Goal: Complete application form: Complete application form

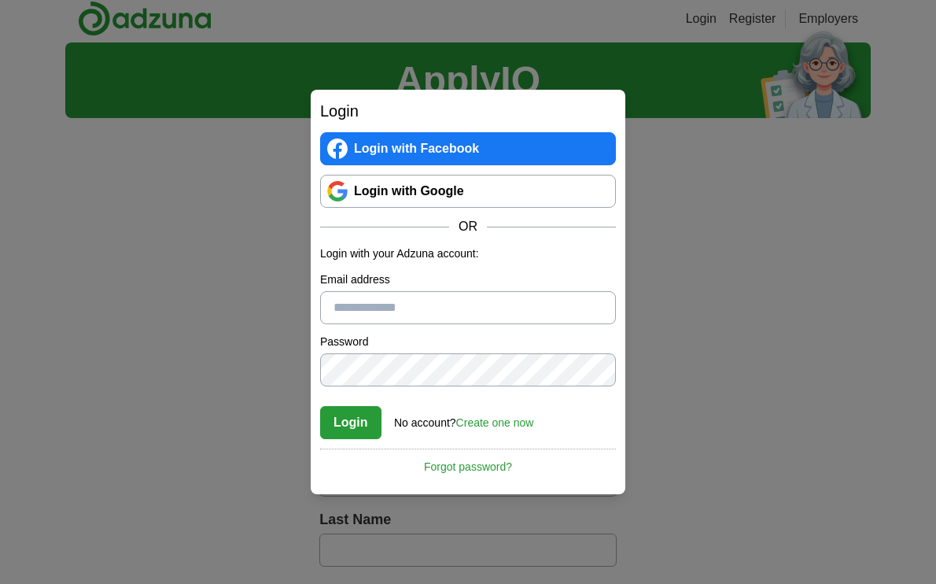
scroll to position [8, 0]
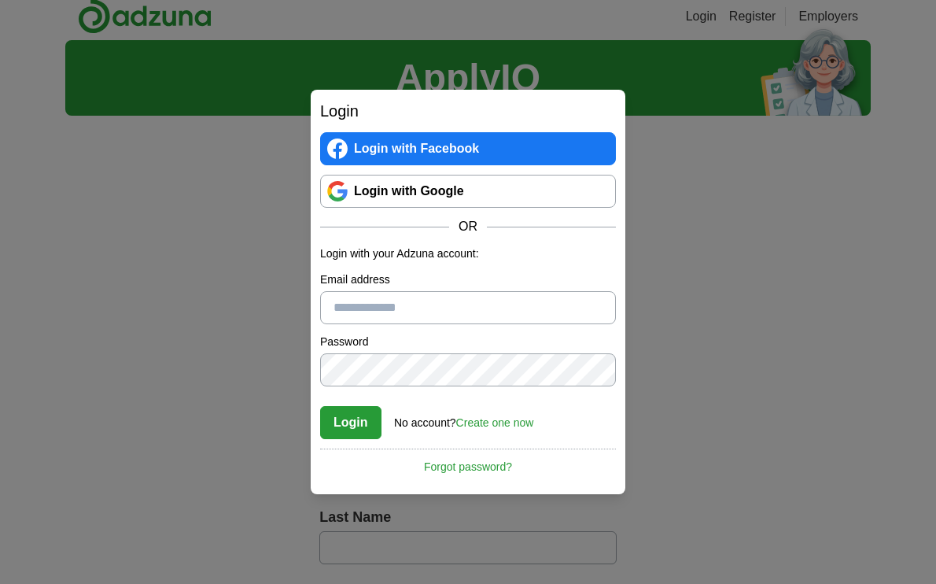
click at [401, 304] on input "Email address" at bounding box center [468, 307] width 296 height 33
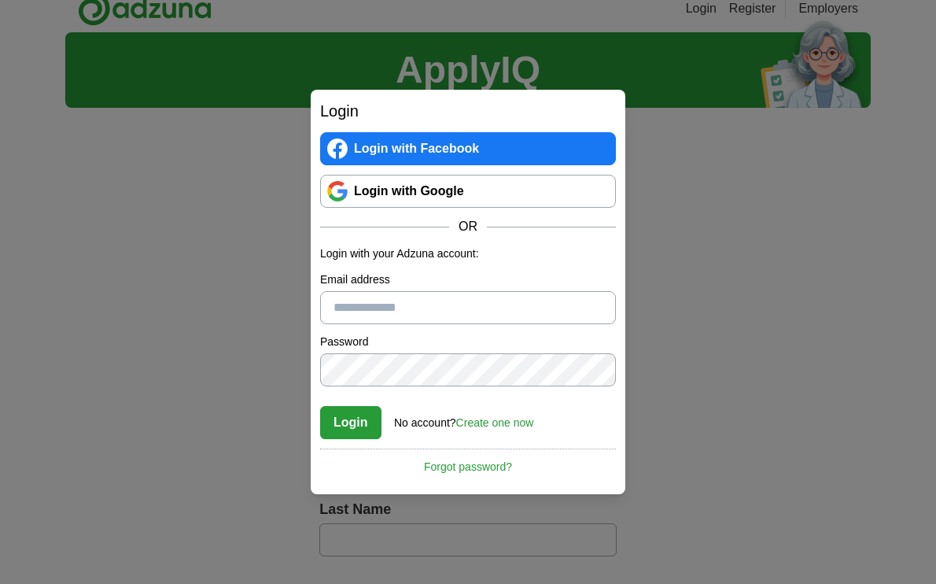
scroll to position [14, 0]
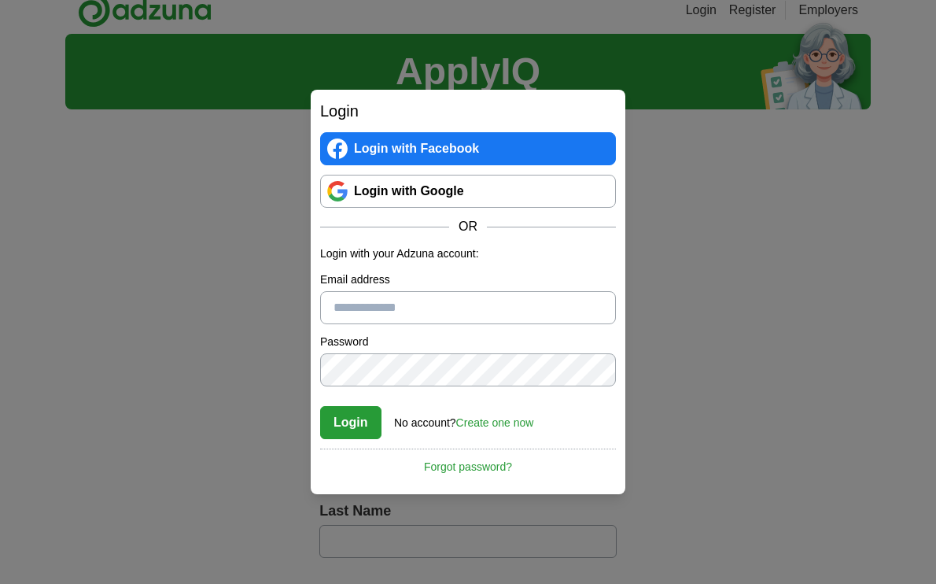
click at [428, 314] on input "Email address" at bounding box center [468, 307] width 296 height 33
type input "**********"
click at [320, 406] on button "Login" at bounding box center [350, 422] width 61 height 33
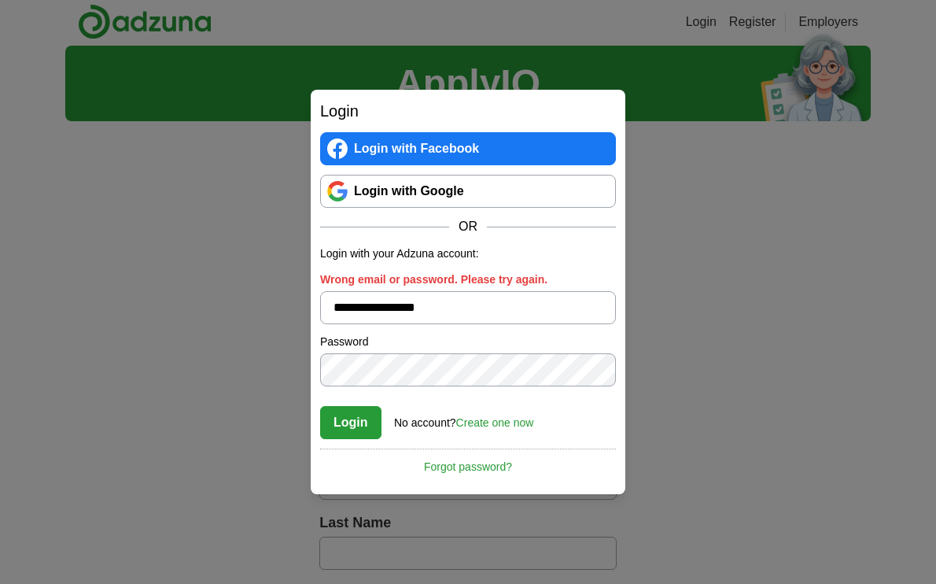
scroll to position [0, 0]
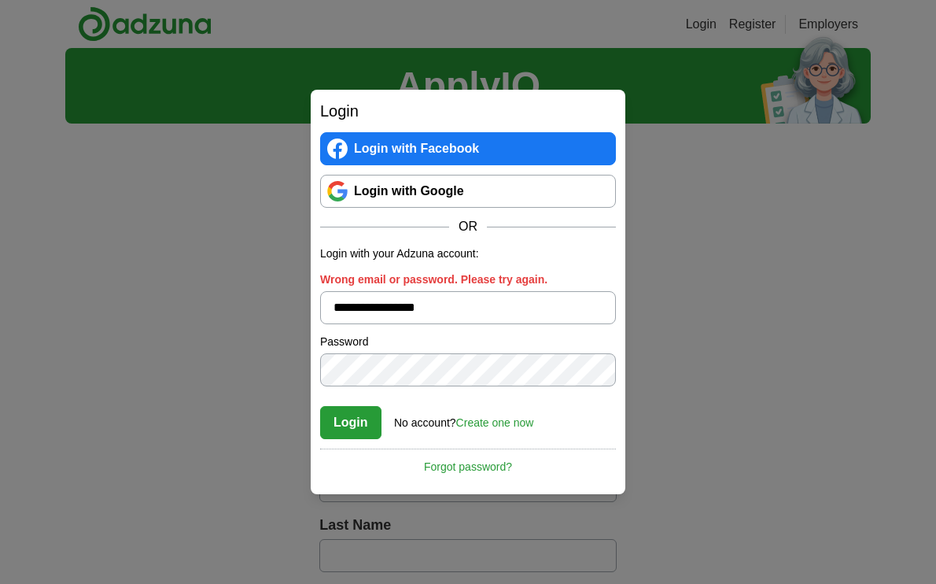
click at [311, 375] on div "**********" at bounding box center [468, 292] width 315 height 404
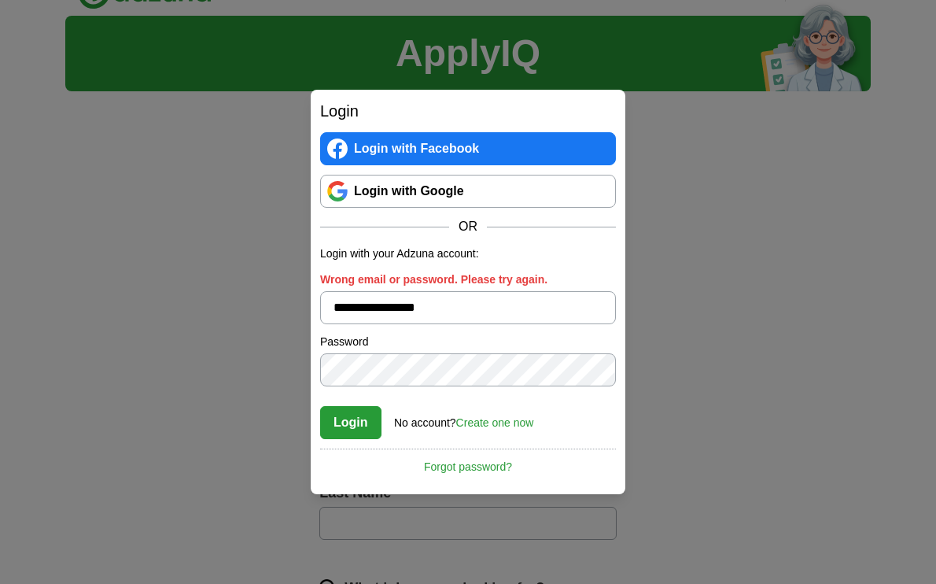
scroll to position [35, 0]
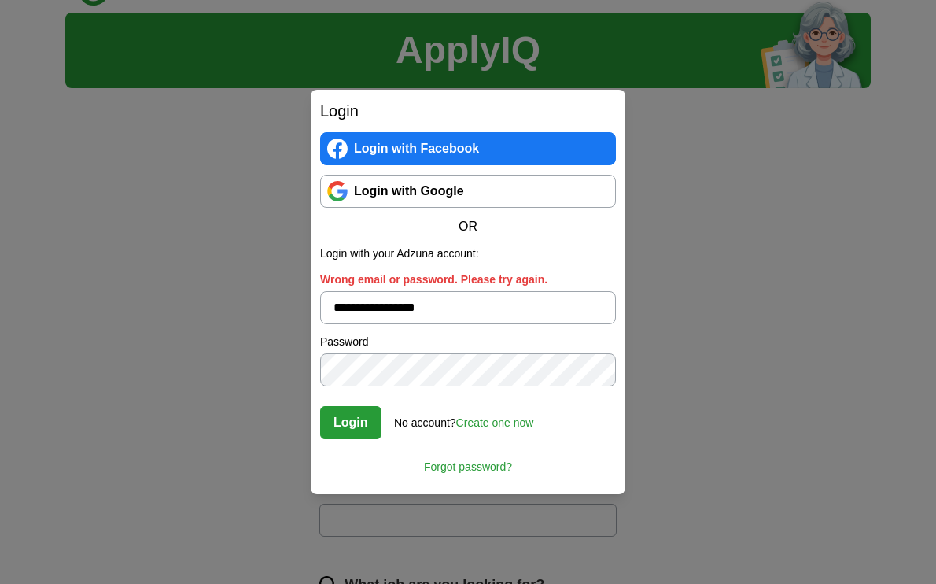
click at [320, 406] on button "Login" at bounding box center [350, 422] width 61 height 33
click at [342, 429] on button "Login" at bounding box center [350, 422] width 61 height 33
click at [476, 423] on link "Create one now" at bounding box center [495, 422] width 78 height 13
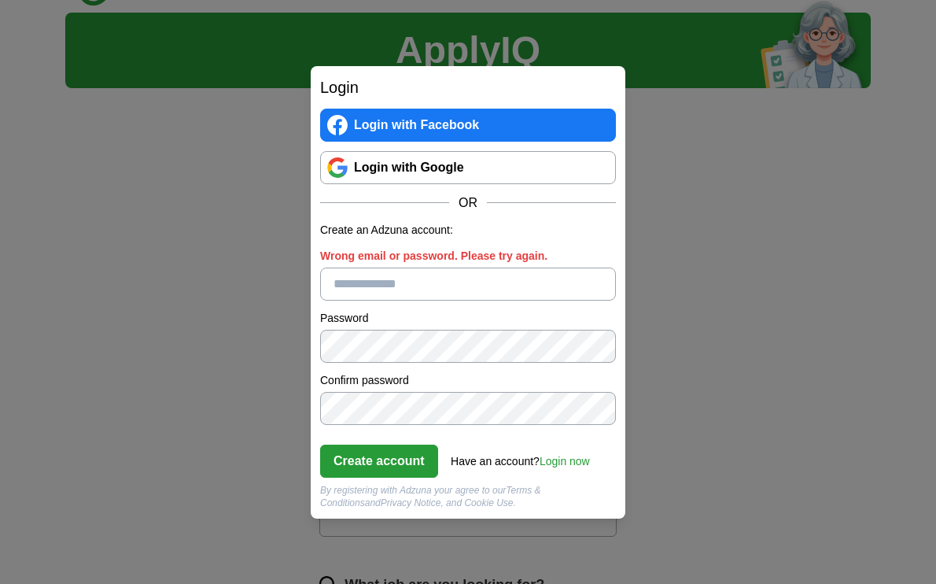
click at [372, 283] on input "Wrong email or password. Please try again." at bounding box center [468, 283] width 296 height 33
type input "**********"
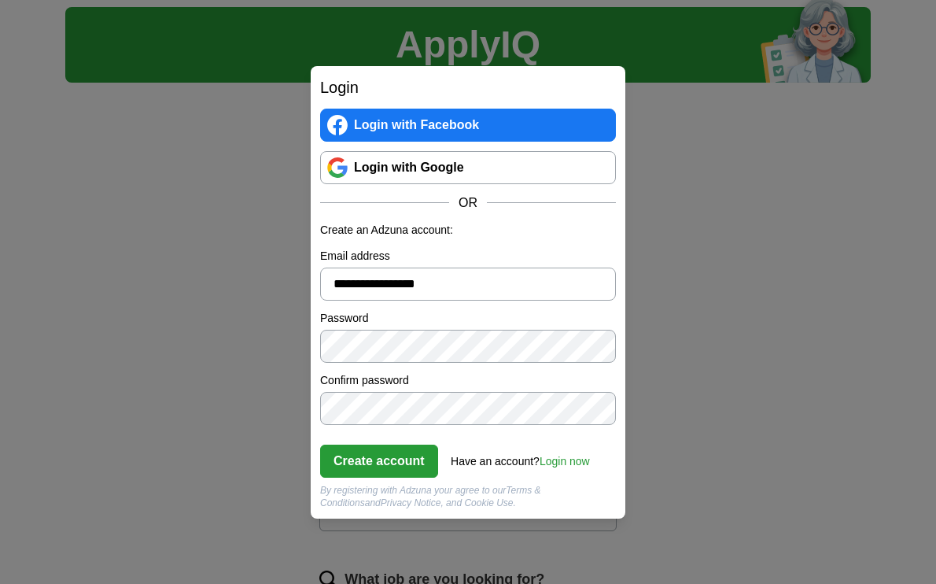
click at [357, 460] on button "Create account" at bounding box center [379, 460] width 118 height 33
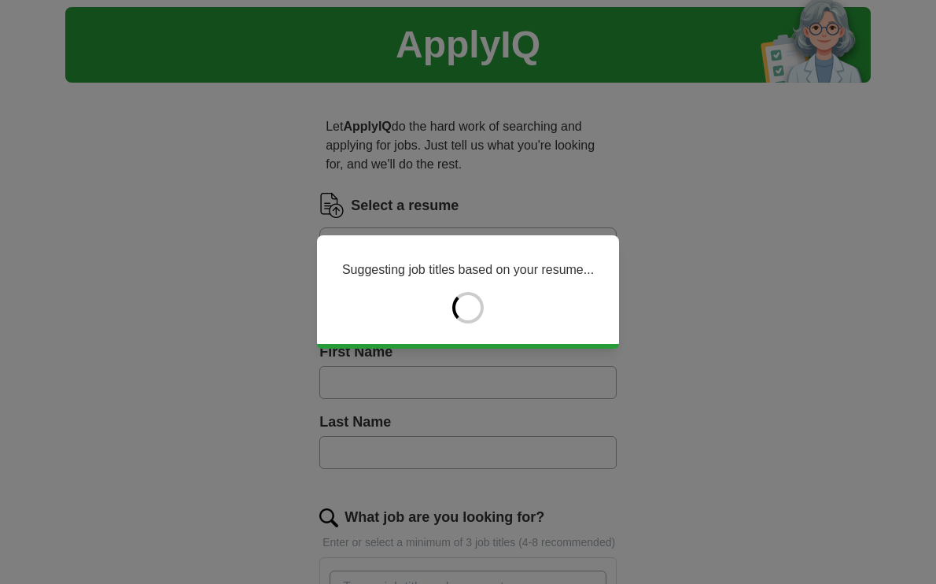
type input "******"
type input "*******"
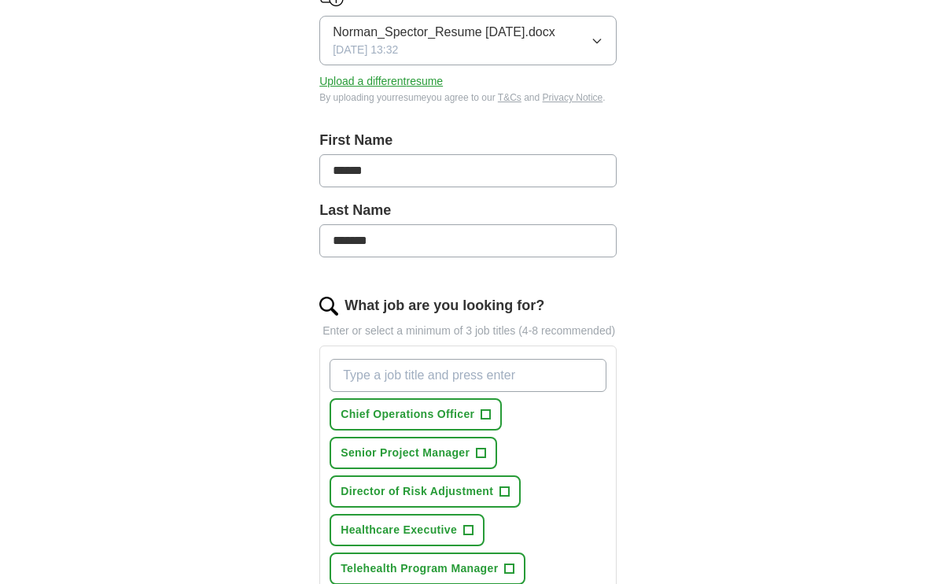
scroll to position [201, 0]
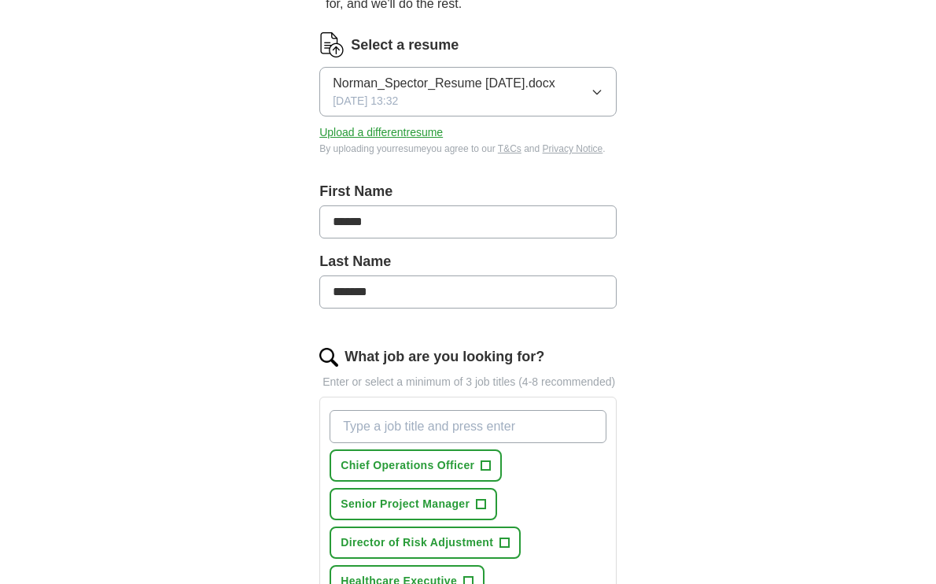
click at [401, 438] on input "What job are you looking for?" at bounding box center [468, 426] width 277 height 33
type input "Management Consultant"
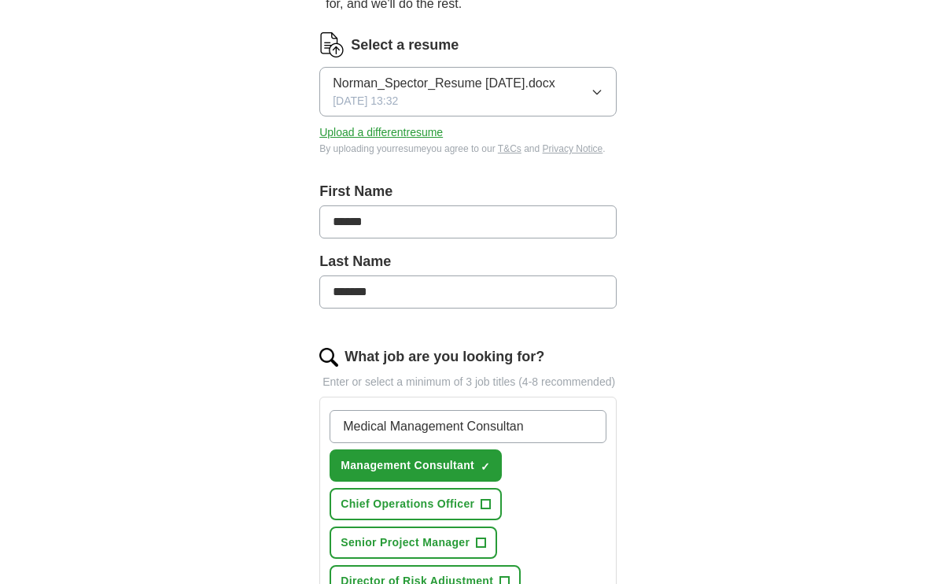
type input "Medical Management Consultant"
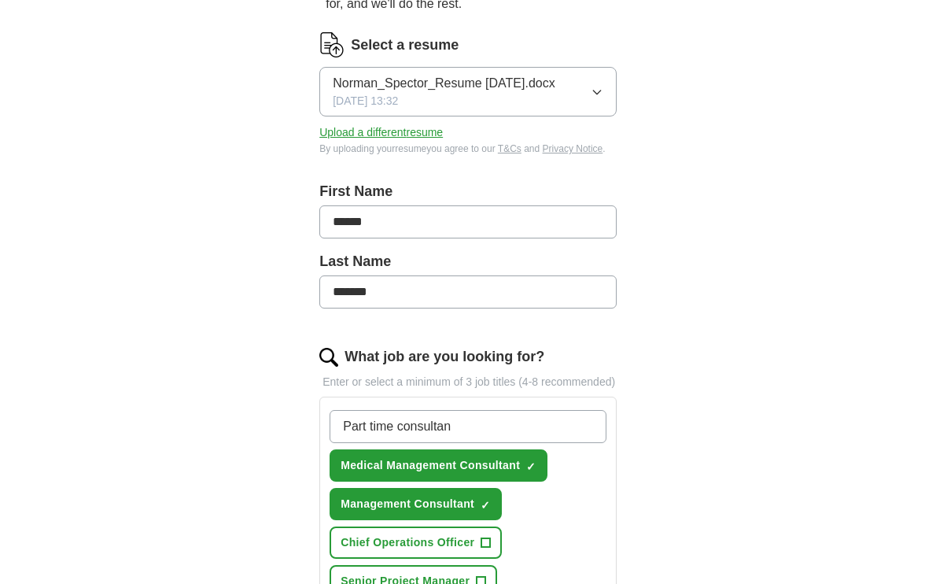
type input "Part time consultant"
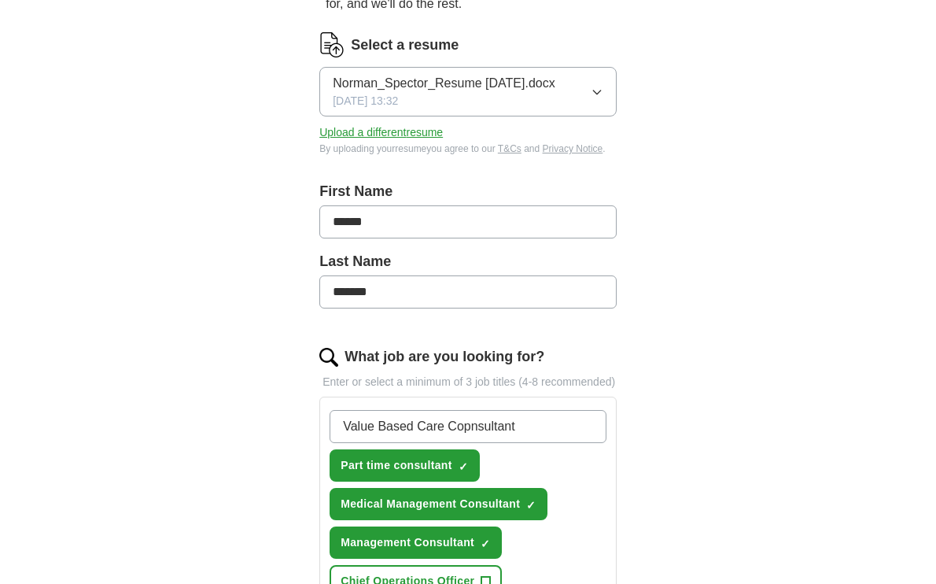
type input "Value Based Care Consultant"
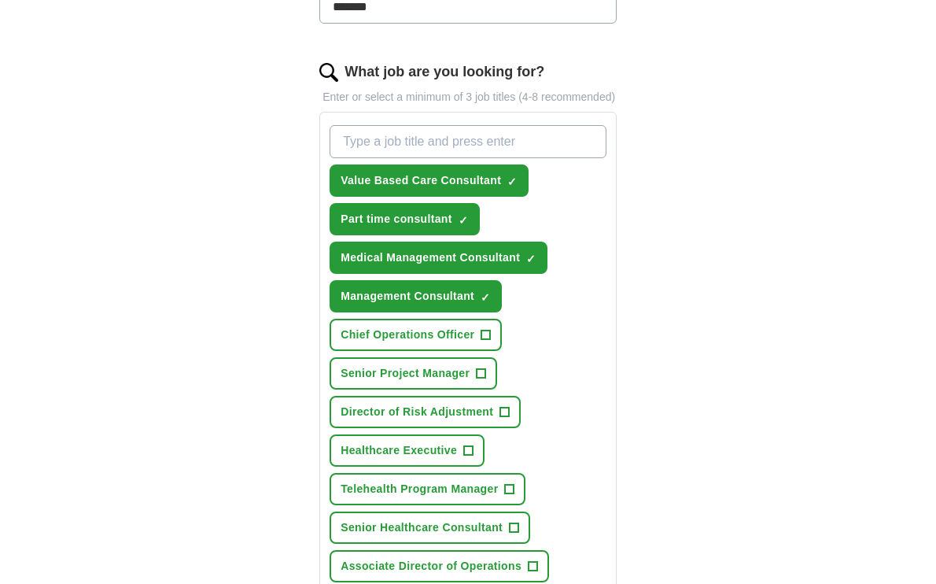
scroll to position [487, 0]
click at [486, 378] on span "+" at bounding box center [481, 372] width 10 height 10
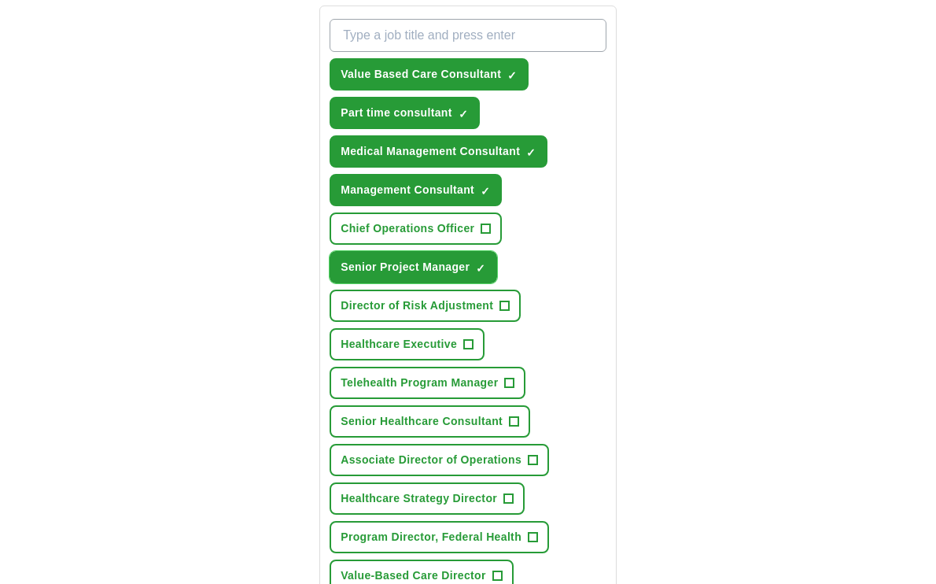
scroll to position [594, 0]
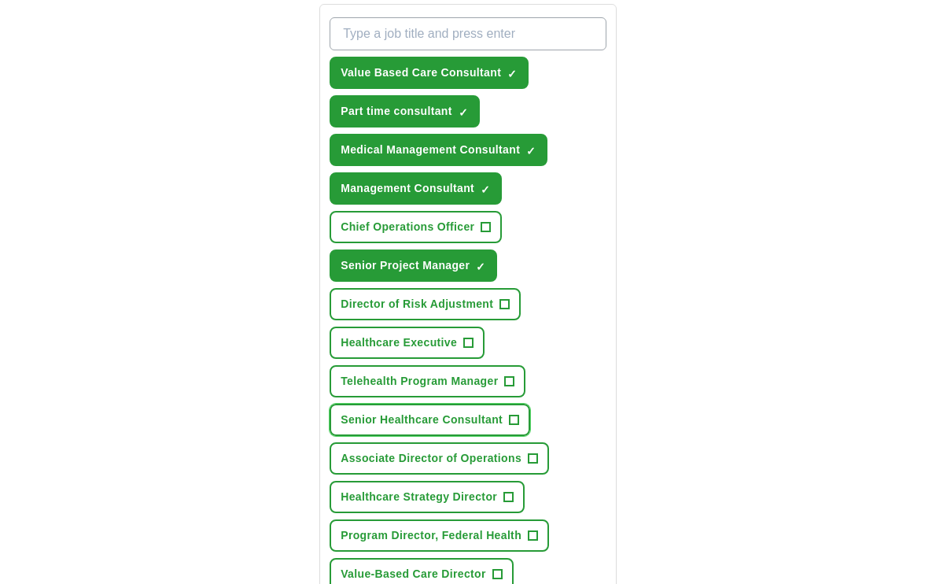
click at [514, 426] on span "+" at bounding box center [514, 420] width 9 height 13
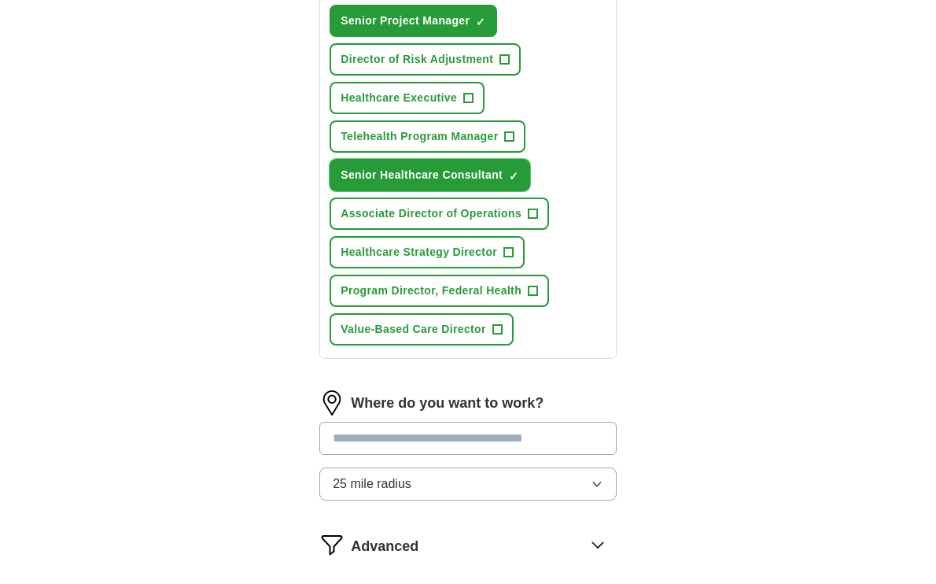
scroll to position [856, 0]
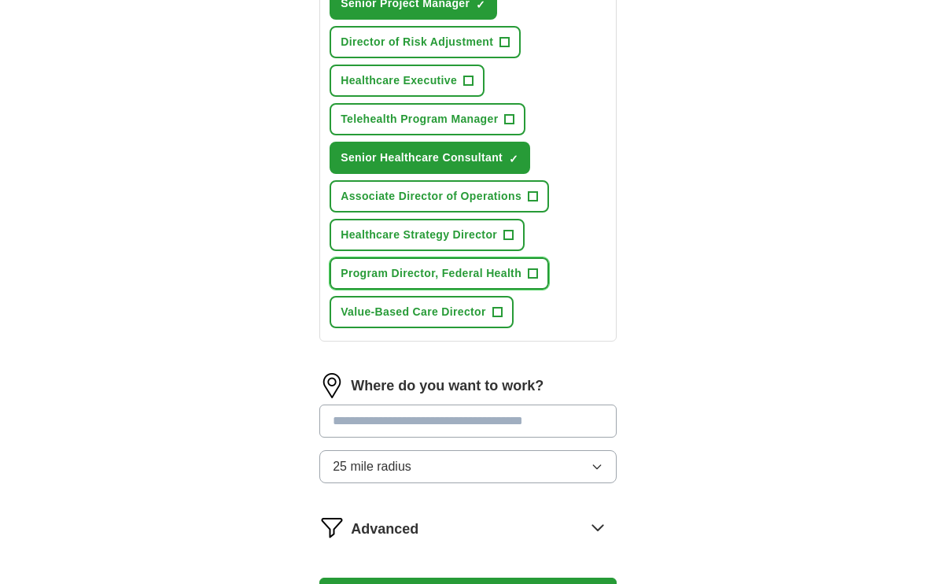
click at [529, 280] on span "+" at bounding box center [533, 273] width 9 height 13
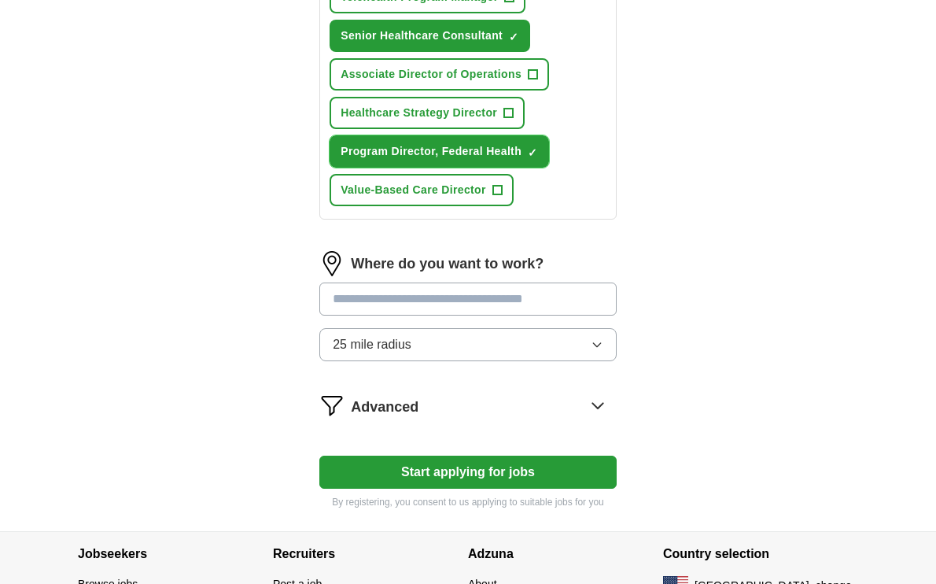
scroll to position [979, 0]
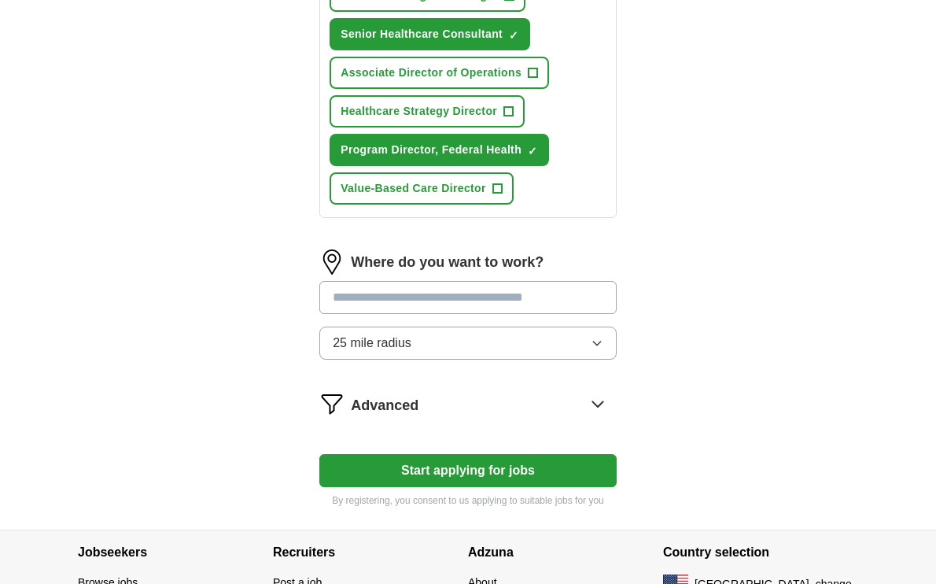
click at [505, 314] on input at bounding box center [467, 297] width 297 height 33
type input "**"
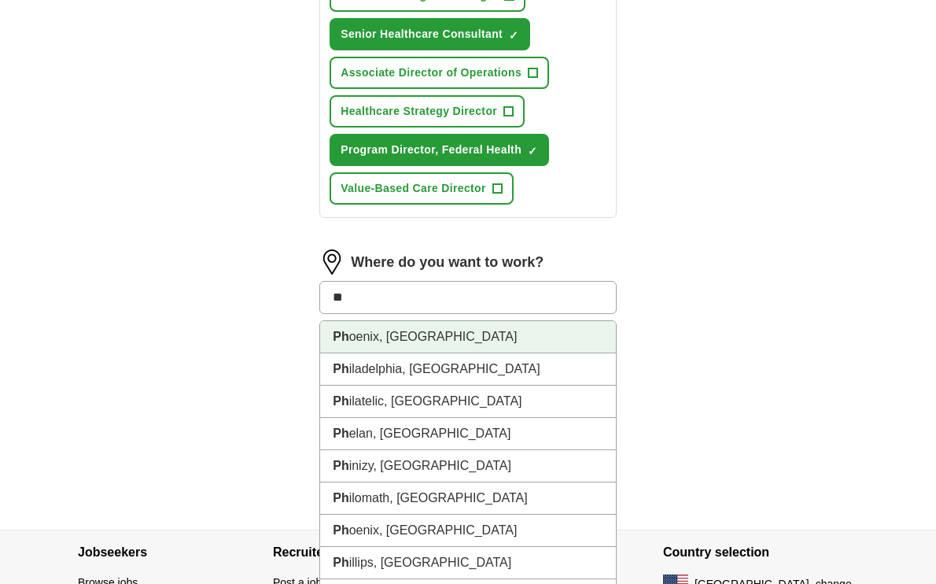
click at [518, 353] on li "Ph oenix, [GEOGRAPHIC_DATA]" at bounding box center [468, 337] width 296 height 32
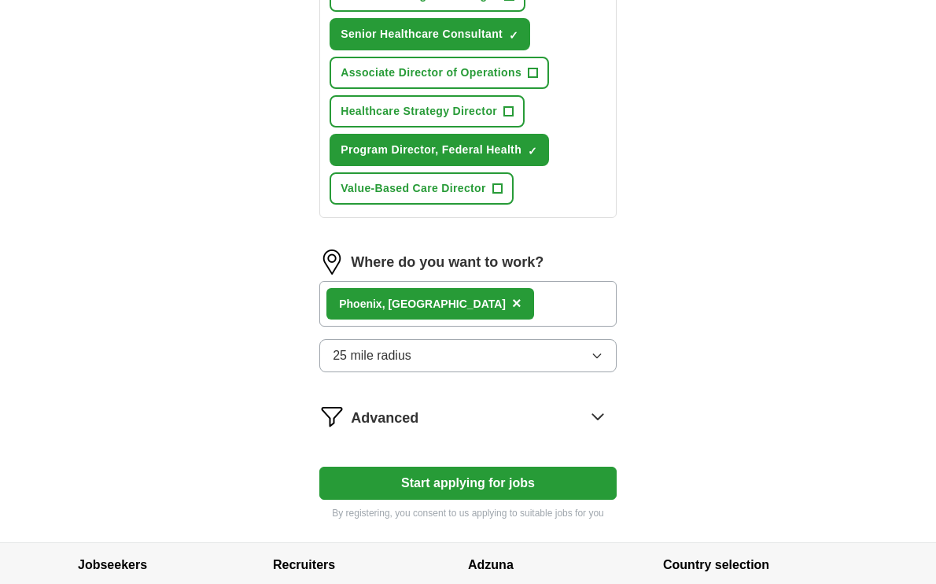
click at [514, 322] on div "Ph oenix, [GEOGRAPHIC_DATA] ×" at bounding box center [467, 304] width 297 height 46
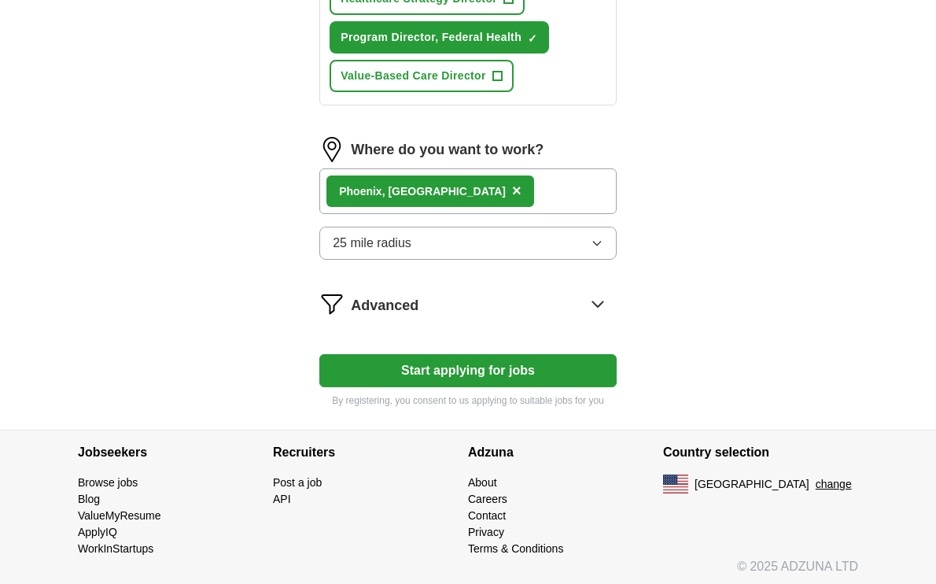
scroll to position [1113, 0]
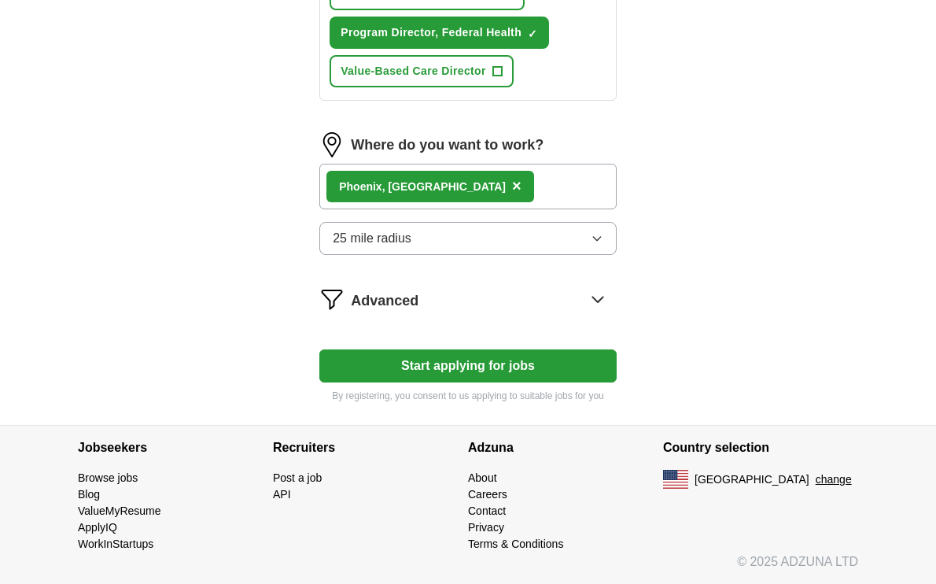
click at [506, 370] on button "Start applying for jobs" at bounding box center [467, 365] width 297 height 33
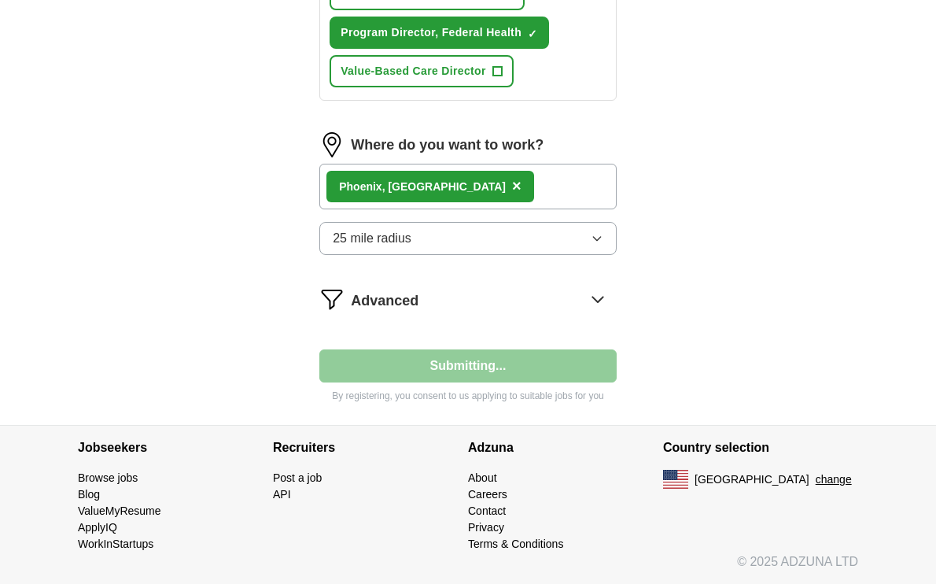
click at [596, 300] on icon at bounding box center [597, 300] width 10 height 6
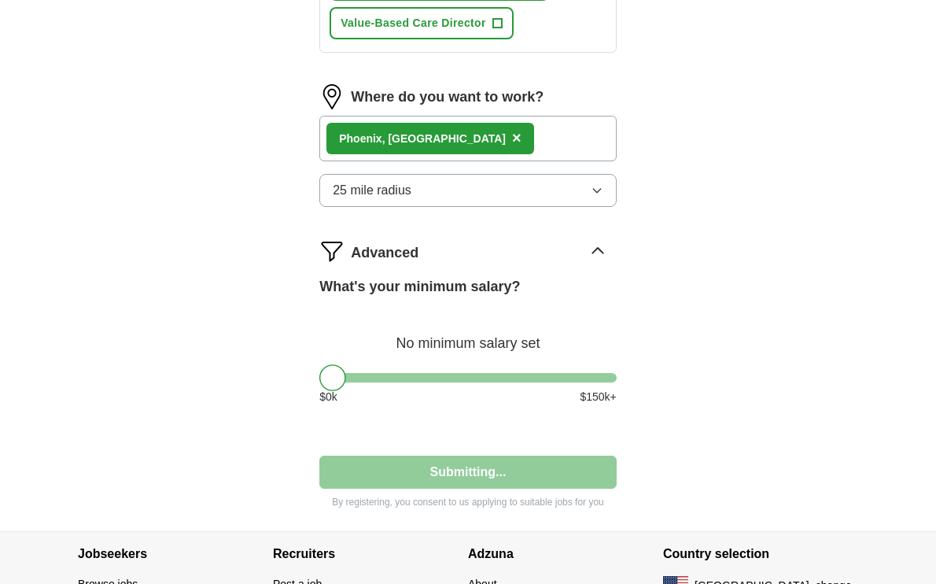
scroll to position [1143, 0]
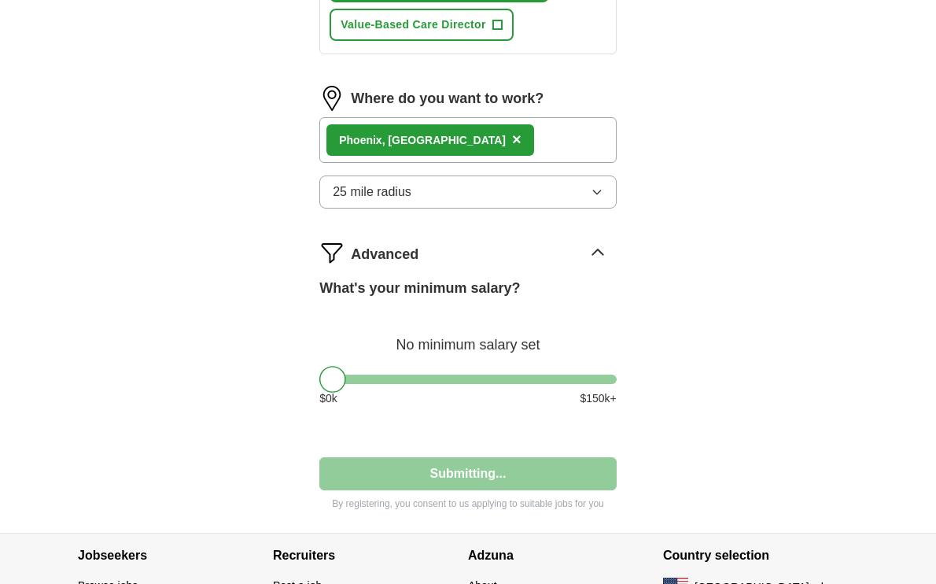
click at [532, 207] on button "25 mile radius" at bounding box center [467, 191] width 297 height 33
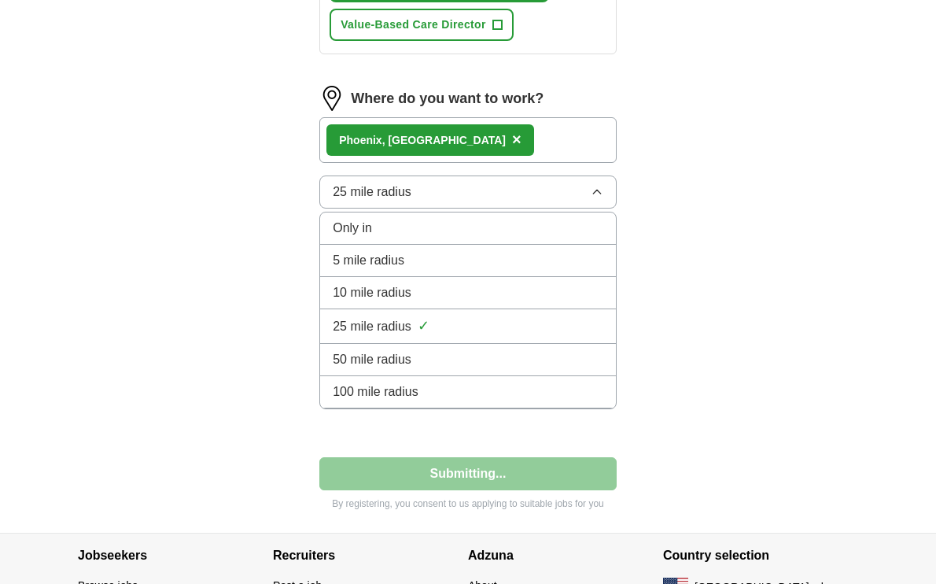
click at [512, 270] on div "5 mile radius" at bounding box center [468, 260] width 271 height 19
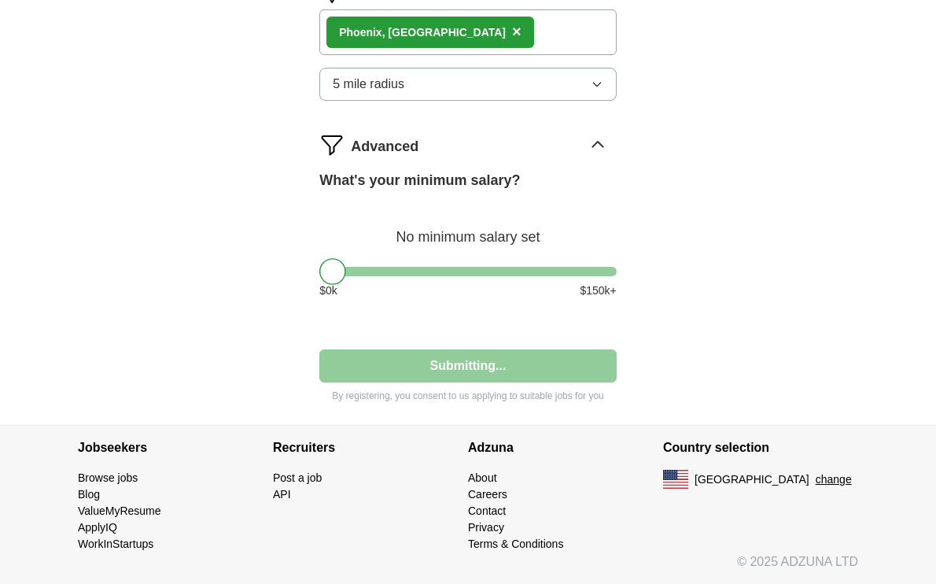
scroll to position [1267, 0]
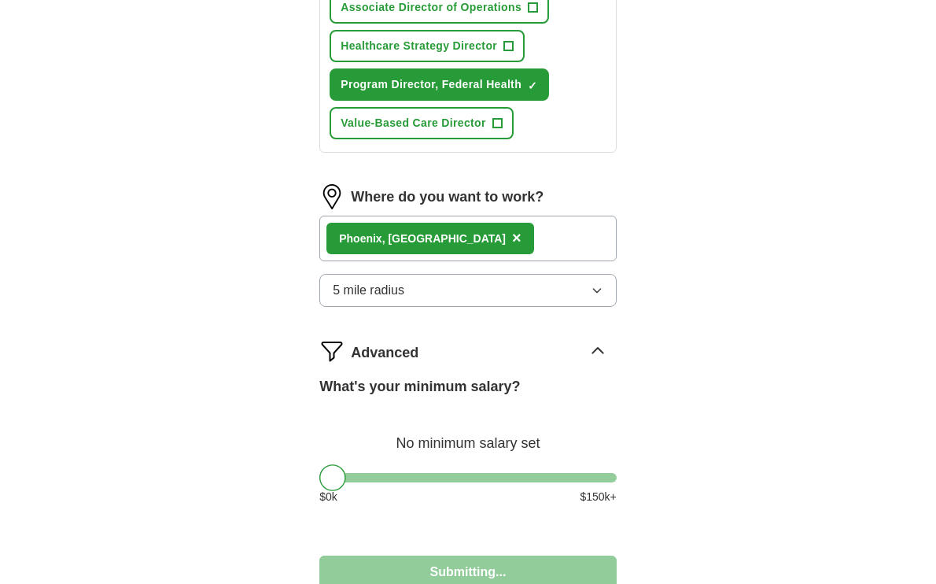
select select "**"
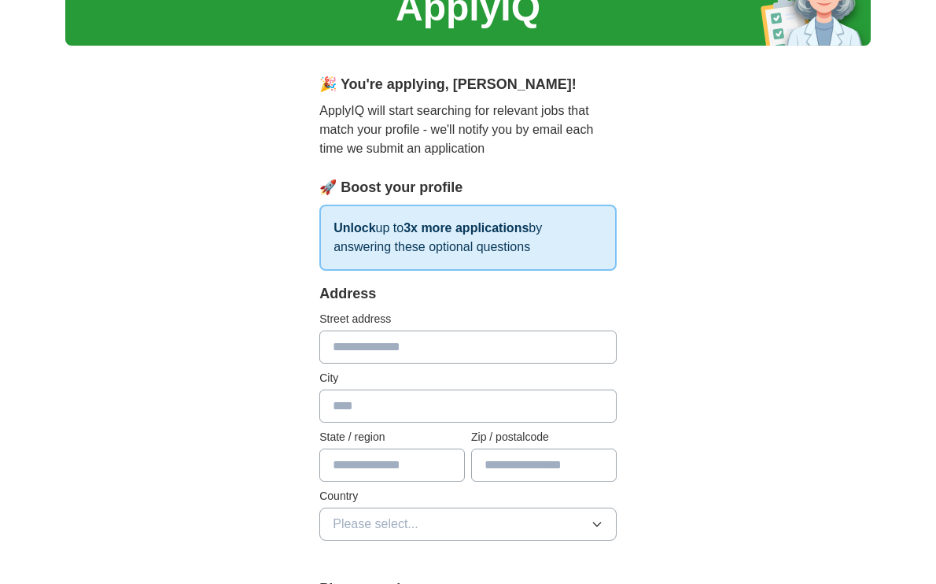
scroll to position [79, 0]
click at [339, 356] on input "text" at bounding box center [467, 346] width 297 height 33
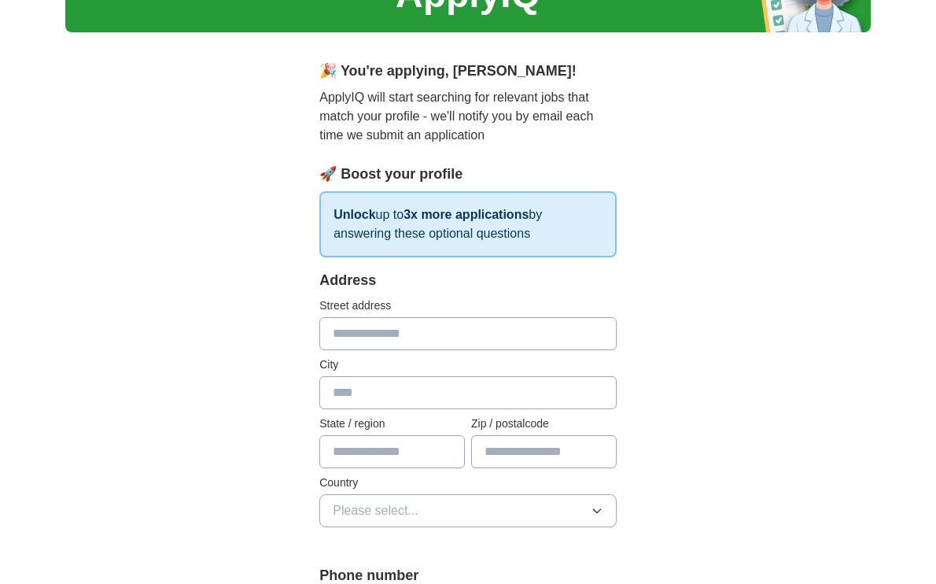
scroll to position [90, 0]
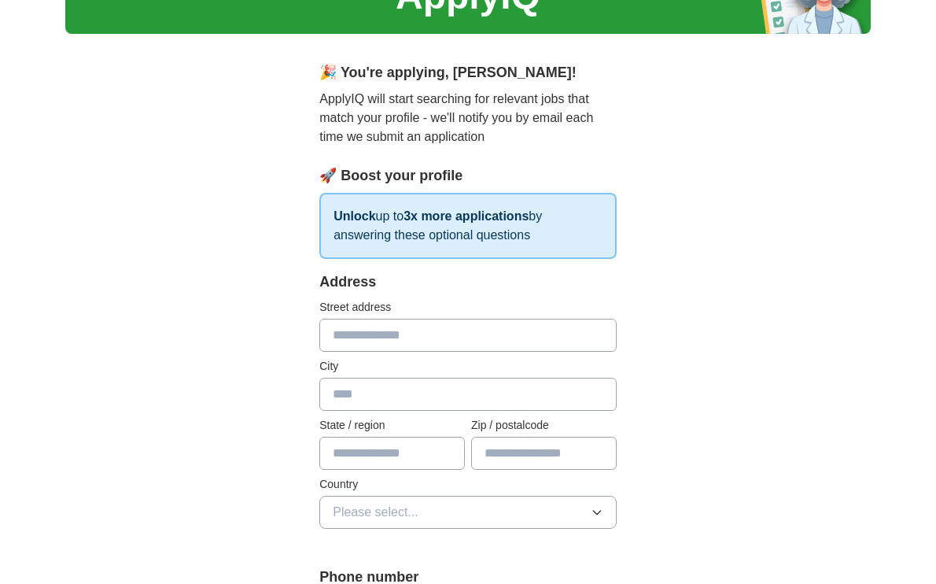
click at [342, 339] on input "text" at bounding box center [467, 335] width 297 height 33
type input "**********"
click at [499, 400] on input "text" at bounding box center [467, 394] width 297 height 33
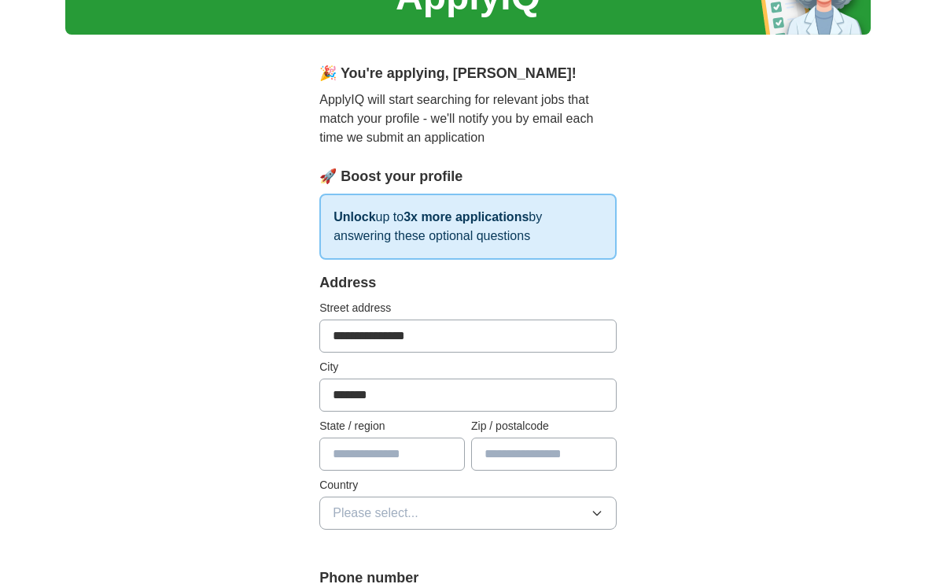
type input "*******"
click at [443, 455] on input "text" at bounding box center [391, 453] width 145 height 33
type input "**"
click at [497, 459] on input "text" at bounding box center [543, 453] width 145 height 33
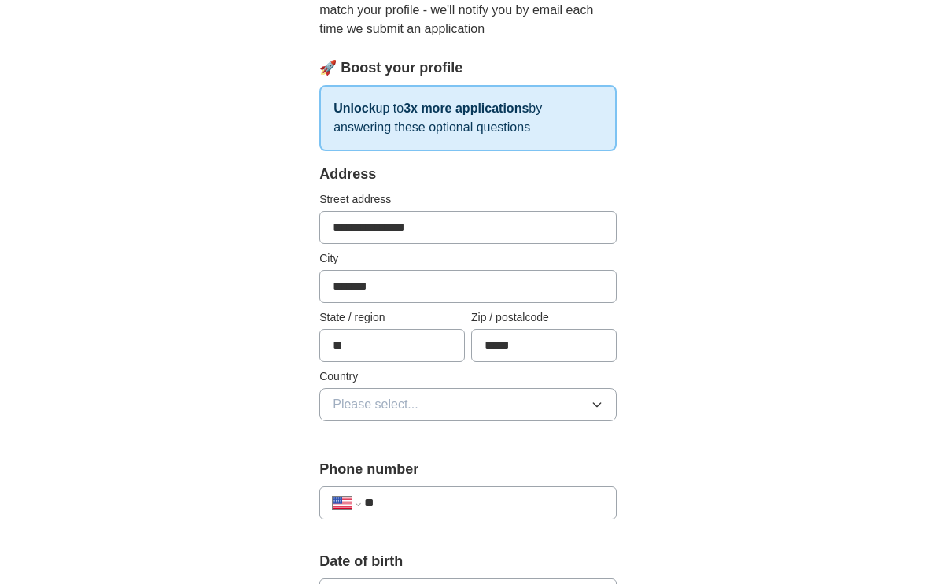
type input "*****"
click at [521, 415] on button "Please select..." at bounding box center [467, 404] width 297 height 33
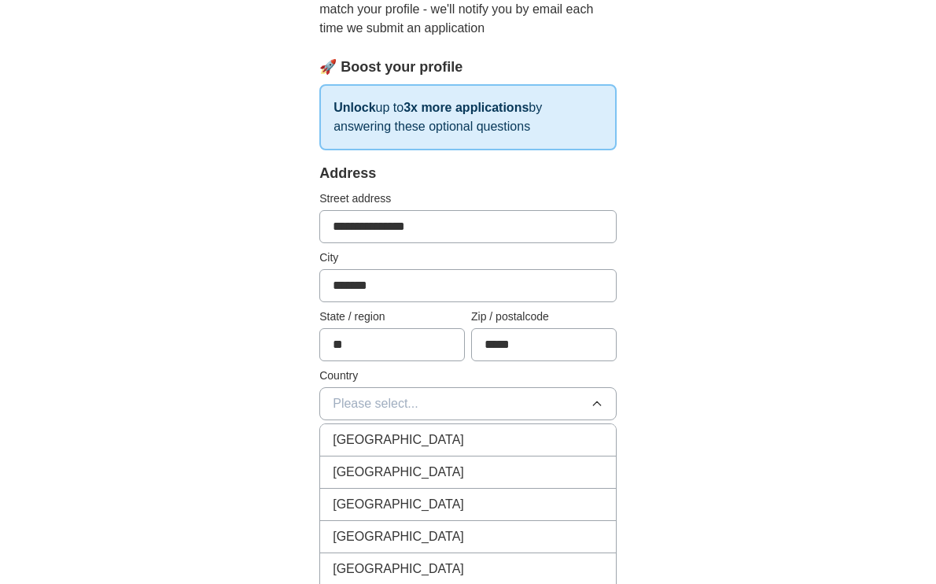
click at [453, 470] on div "[GEOGRAPHIC_DATA]" at bounding box center [468, 471] width 271 height 19
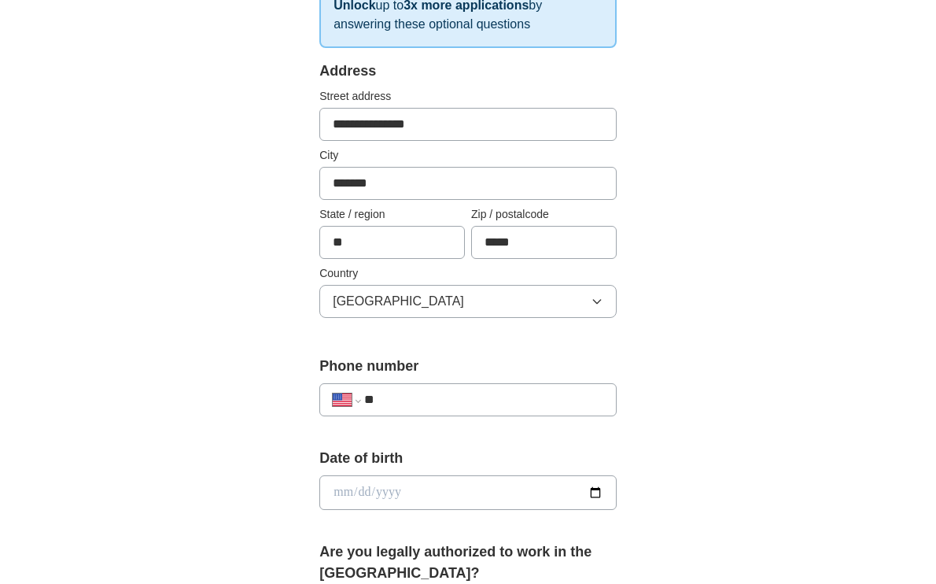
scroll to position [304, 0]
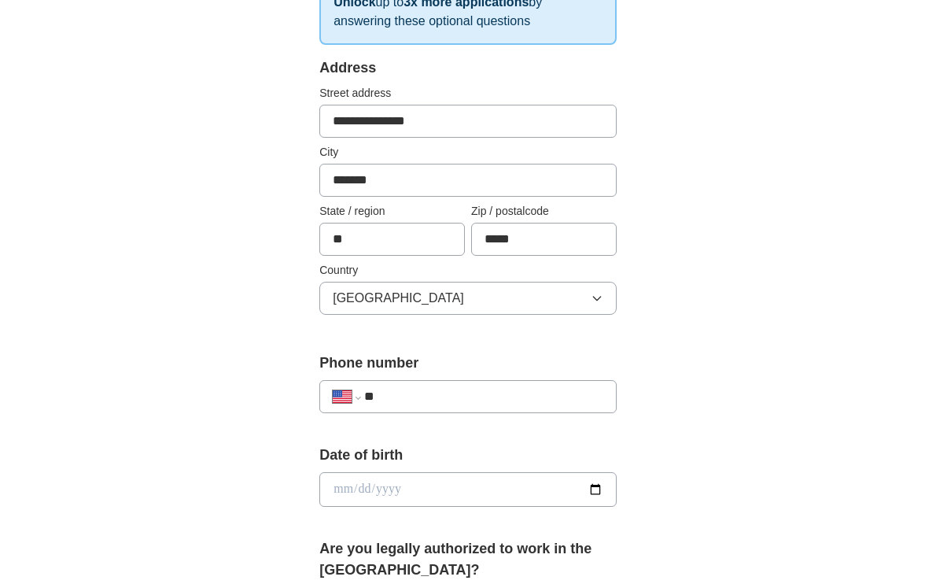
click at [436, 401] on input "**" at bounding box center [483, 396] width 239 height 19
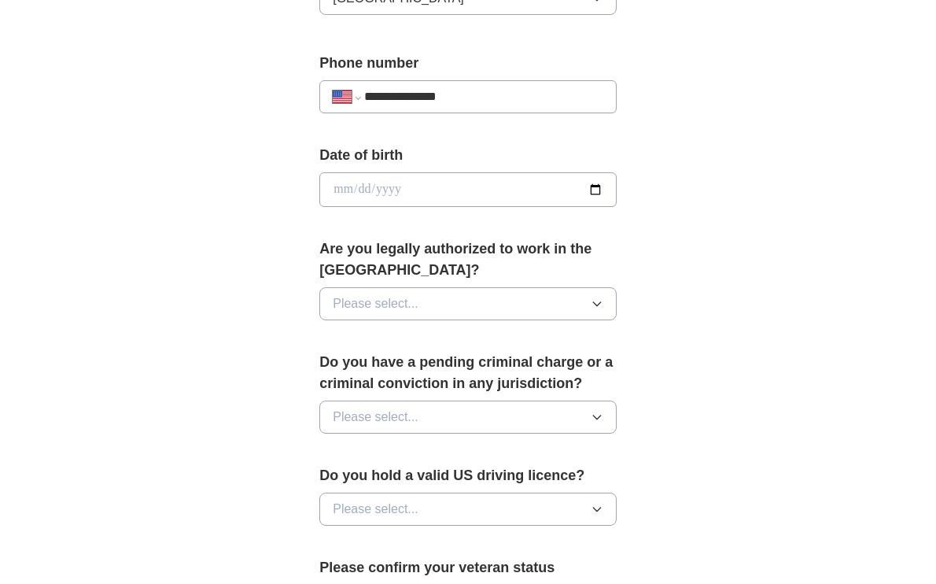
scroll to position [606, 0]
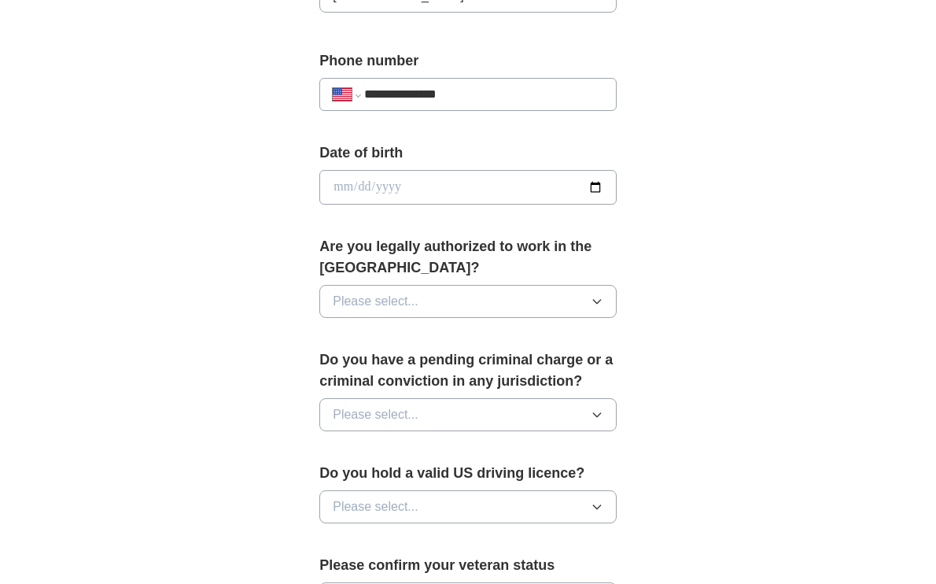
type input "**********"
click at [488, 308] on button "Please select..." at bounding box center [467, 301] width 297 height 33
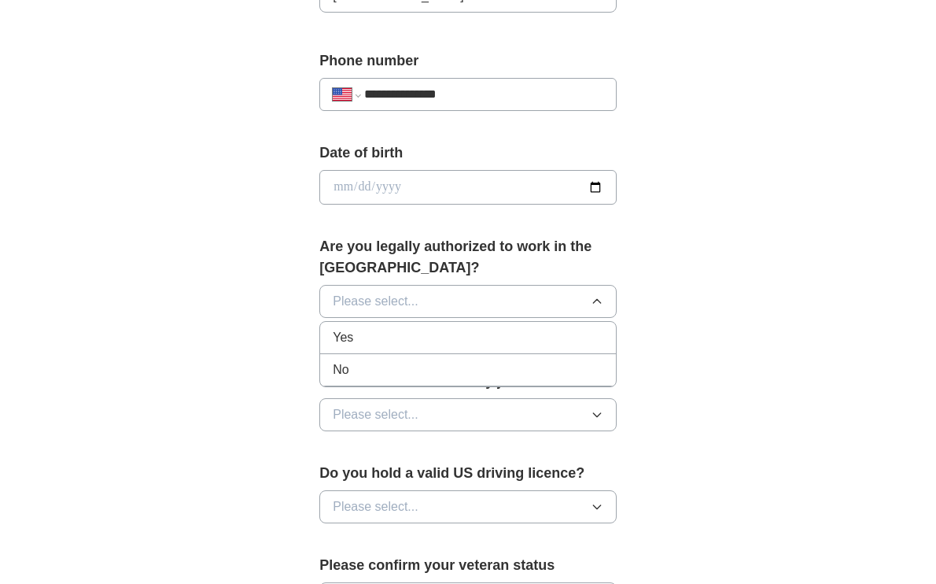
click at [473, 338] on div "Yes" at bounding box center [468, 337] width 271 height 19
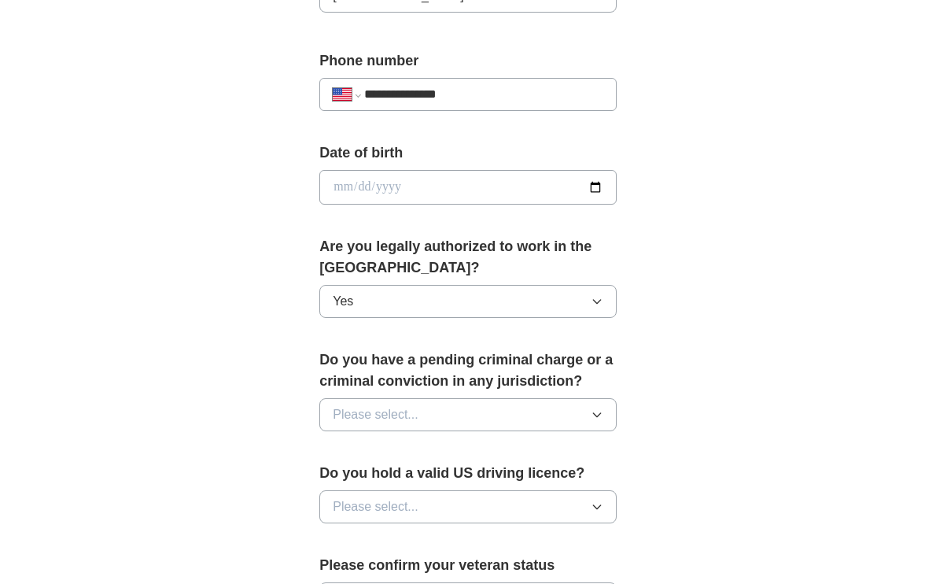
scroll to position [605, 0]
click at [454, 414] on button "Please select..." at bounding box center [467, 415] width 297 height 33
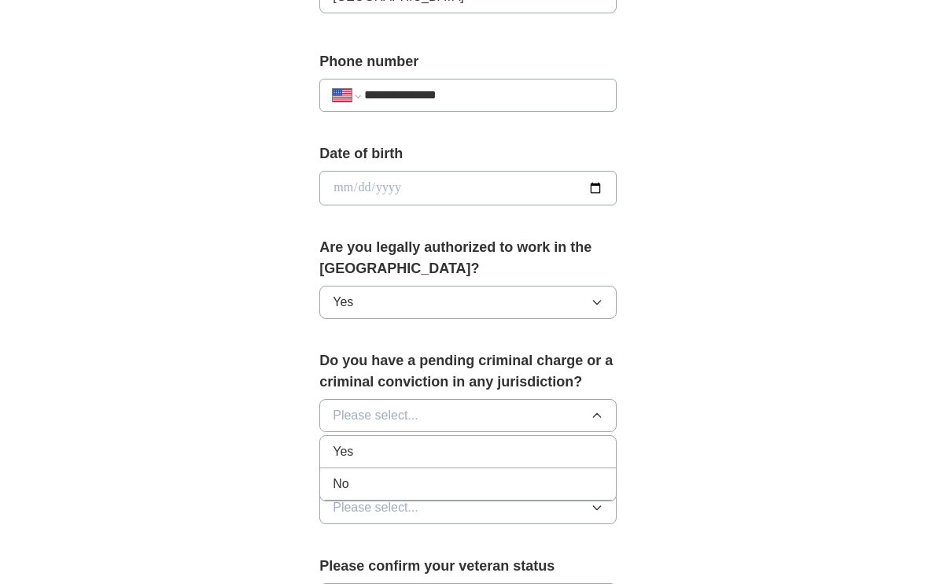
click at [433, 495] on li "No" at bounding box center [468, 484] width 296 height 32
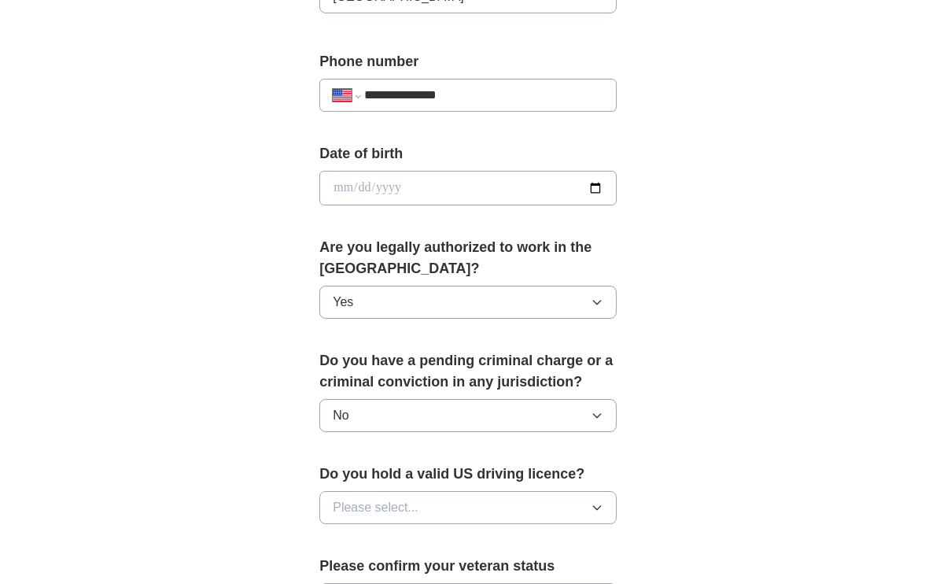
click at [433, 495] on button "Please select..." at bounding box center [467, 507] width 297 height 33
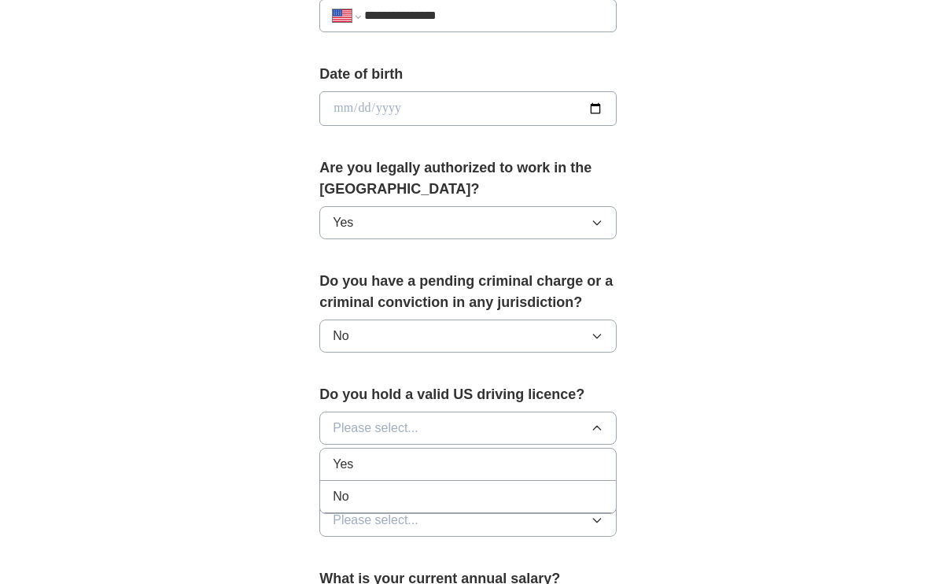
scroll to position [686, 0]
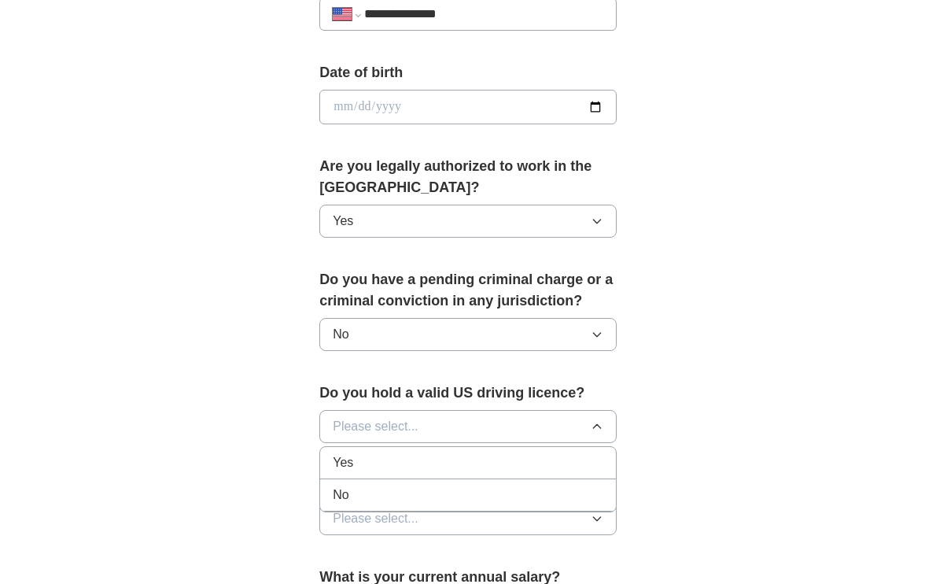
click at [428, 477] on li "Yes" at bounding box center [468, 463] width 296 height 32
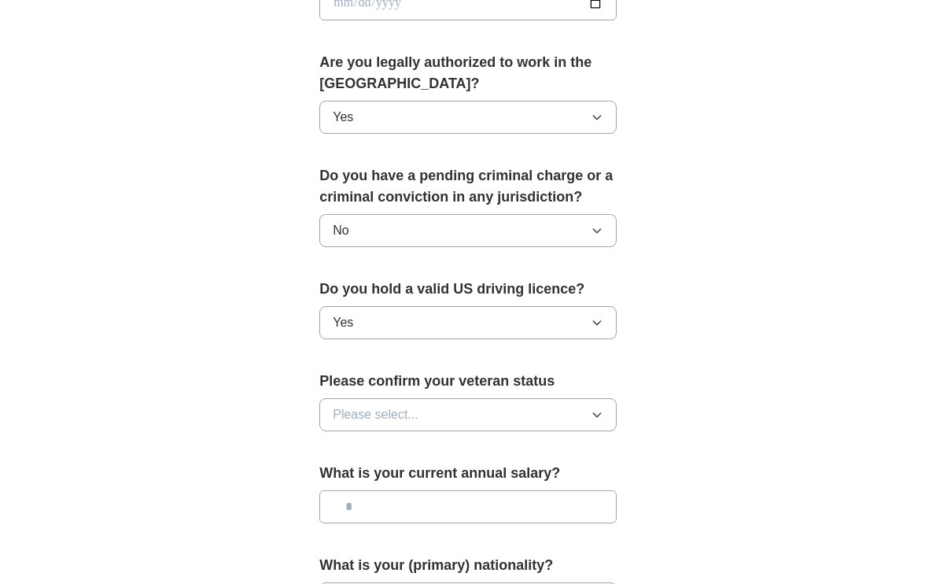
scroll to position [797, 0]
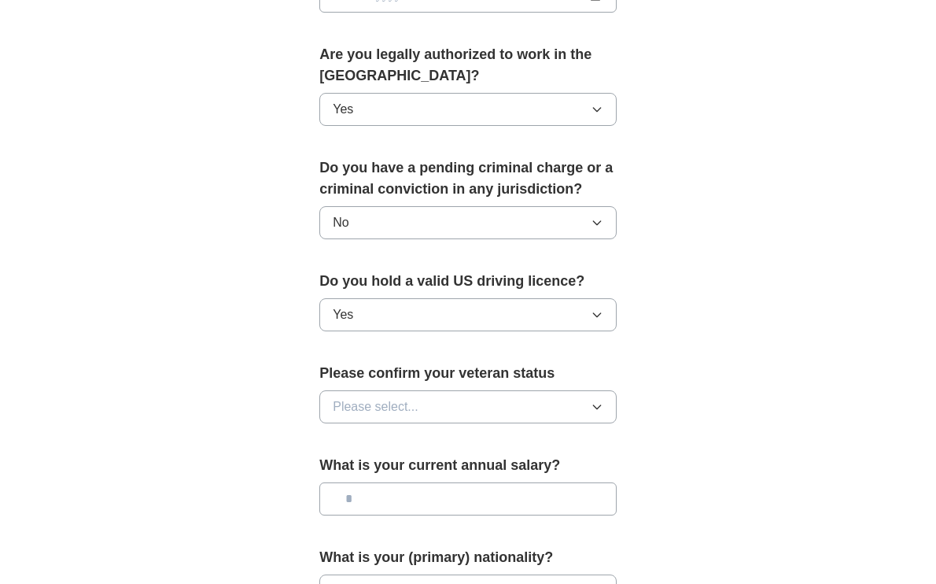
click at [442, 414] on button "Please select..." at bounding box center [467, 406] width 297 height 33
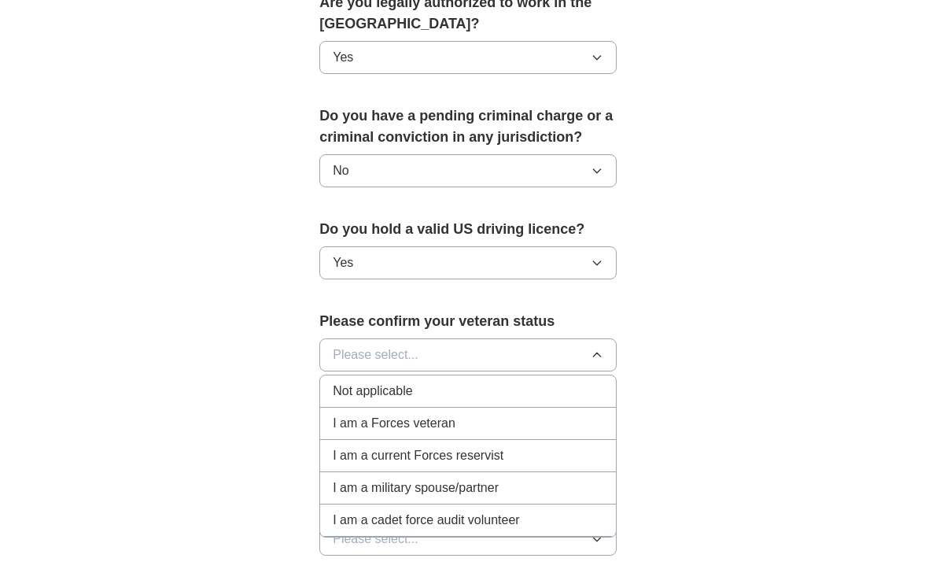
scroll to position [878, 0]
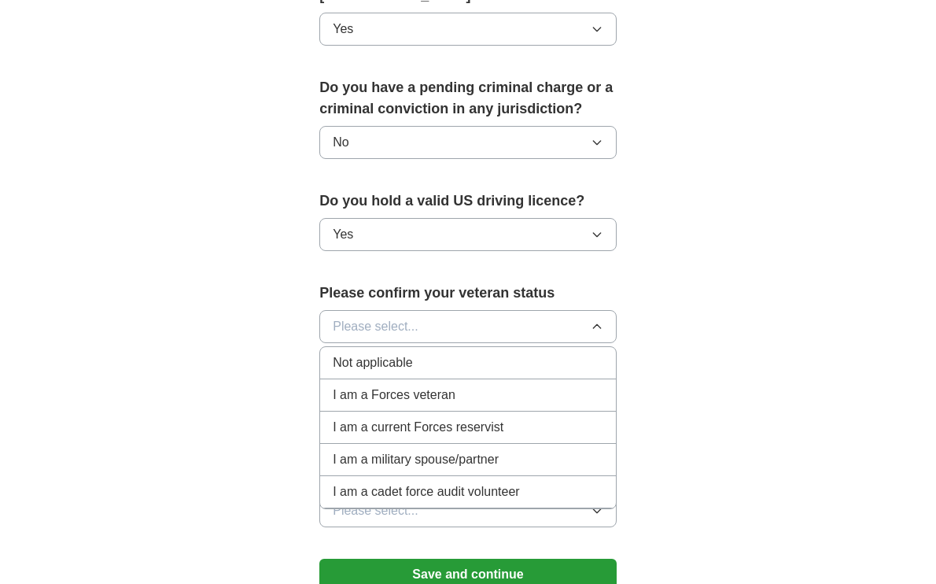
click at [439, 395] on span "I am a Forces veteran" at bounding box center [394, 394] width 123 height 19
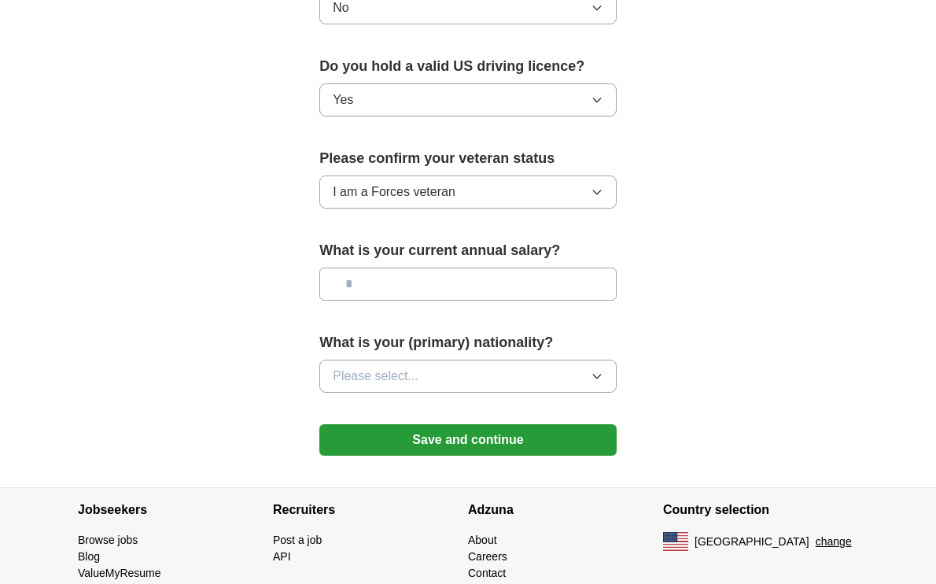
scroll to position [1031, 0]
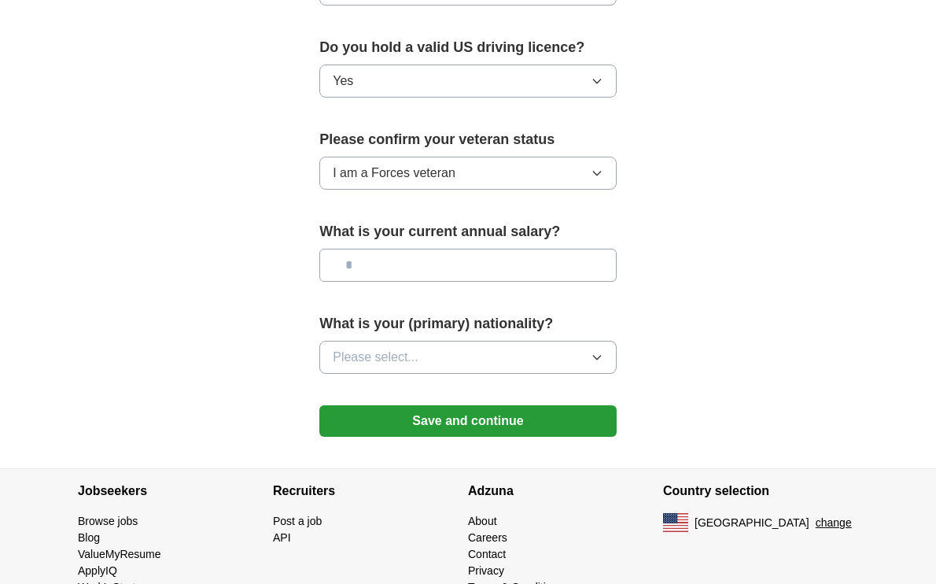
click at [468, 362] on button "Please select..." at bounding box center [467, 357] width 297 height 33
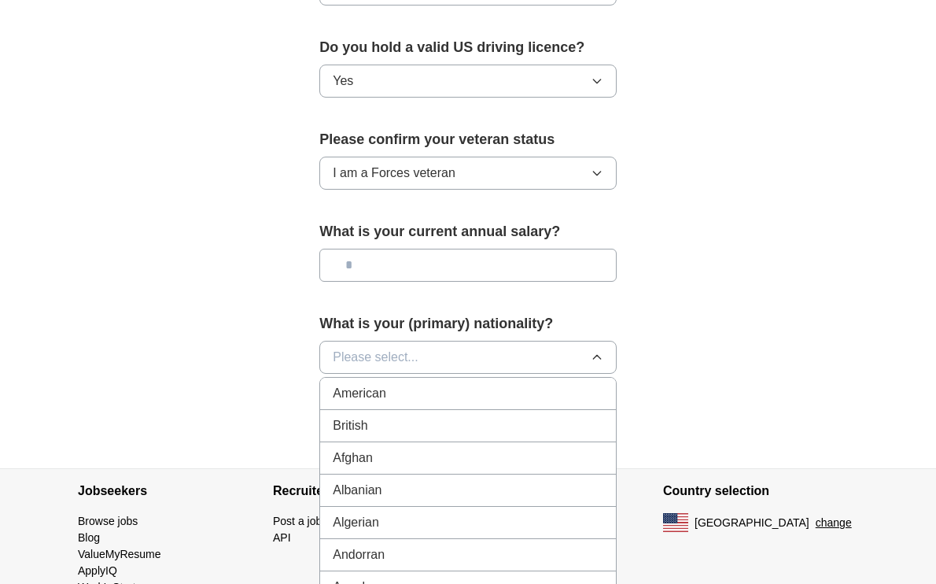
click at [461, 396] on div "American" at bounding box center [468, 393] width 271 height 19
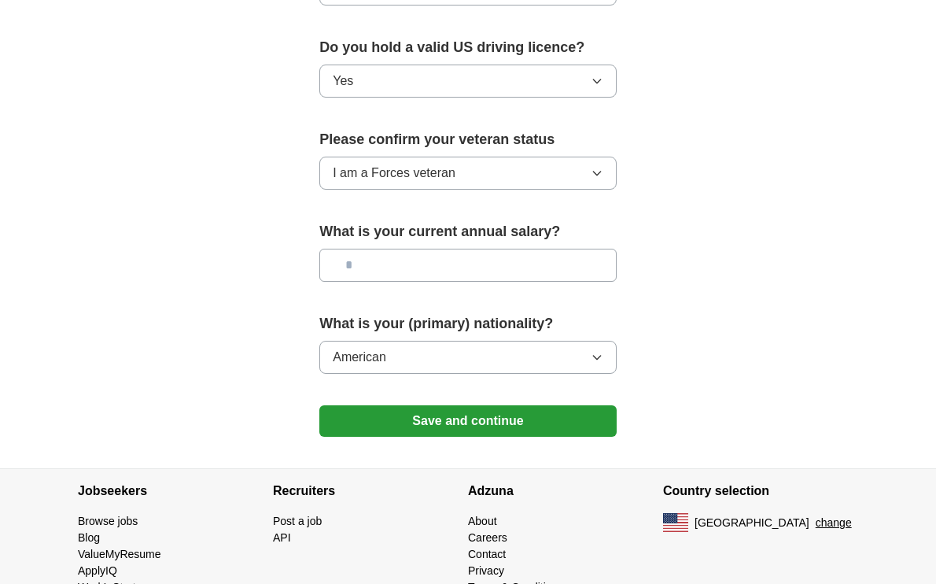
scroll to position [1029, 0]
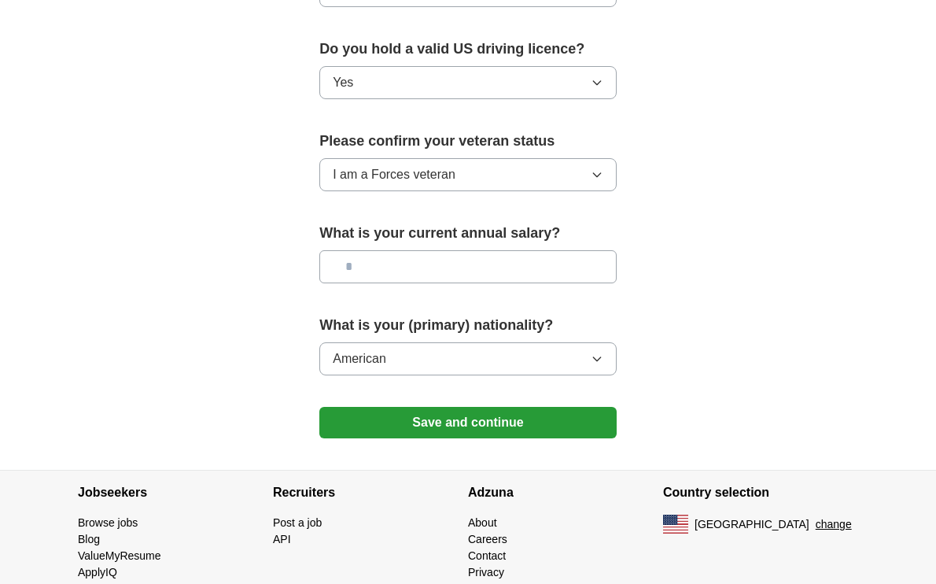
click at [454, 417] on button "Save and continue" at bounding box center [467, 422] width 297 height 31
